Goal: Entertainment & Leisure: Consume media (video, audio)

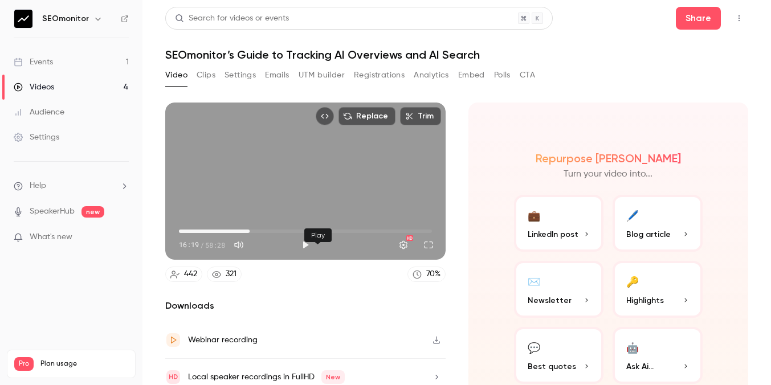
click at [313, 256] on button "Play" at bounding box center [305, 245] width 23 height 23
click at [314, 255] on button "Pause" at bounding box center [305, 245] width 23 height 23
click at [440, 256] on button "Full screen" at bounding box center [428, 245] width 23 height 23
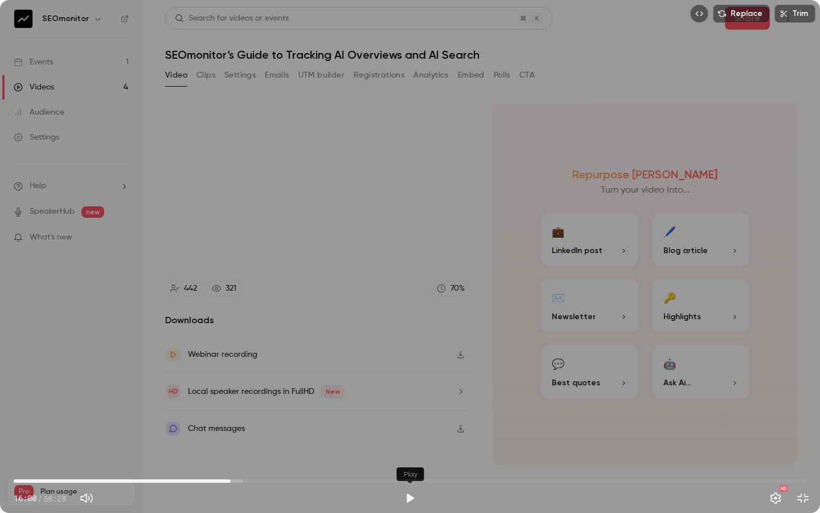
click at [410, 385] on button "Play" at bounding box center [410, 498] width 23 height 23
click at [414, 385] on button "Pause" at bounding box center [410, 498] width 23 height 23
click at [770, 385] on button "Exit full screen" at bounding box center [803, 498] width 23 height 23
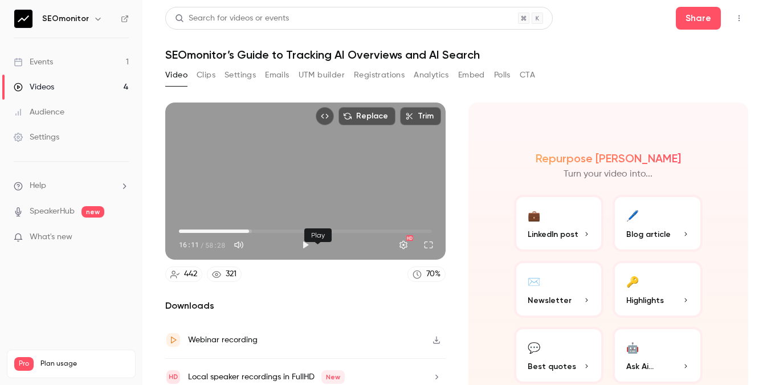
click at [316, 256] on button "Play" at bounding box center [305, 245] width 23 height 23
click at [440, 256] on button "Full screen" at bounding box center [428, 245] width 23 height 23
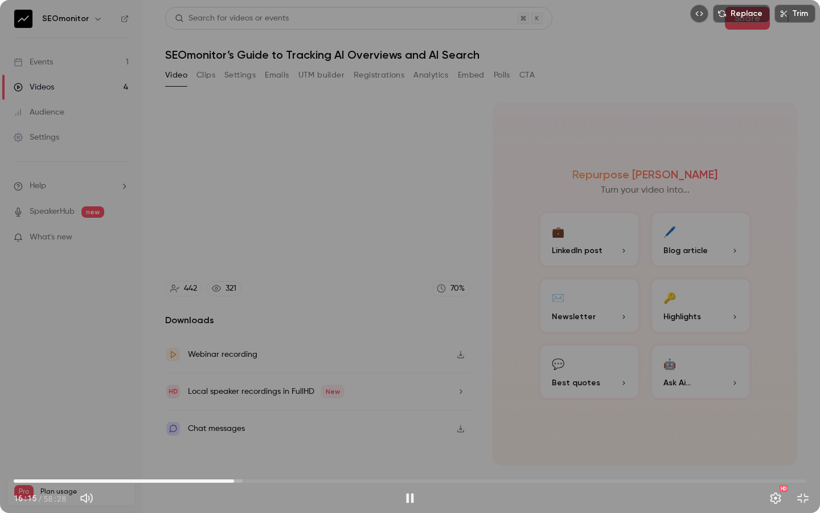
click at [232, 385] on span "16:15" at bounding box center [233, 480] width 3 height 3
click at [411, 385] on button "Pause" at bounding box center [410, 498] width 23 height 23
click at [405, 385] on button "Play" at bounding box center [410, 498] width 23 height 23
click at [409, 385] on button "Pause" at bounding box center [410, 498] width 23 height 23
click at [770, 385] on button "Exit full screen" at bounding box center [803, 498] width 23 height 23
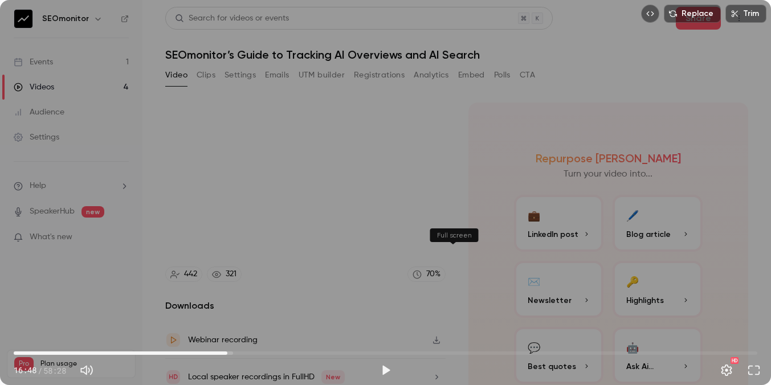
type input "******"
